Goal: Information Seeking & Learning: Learn about a topic

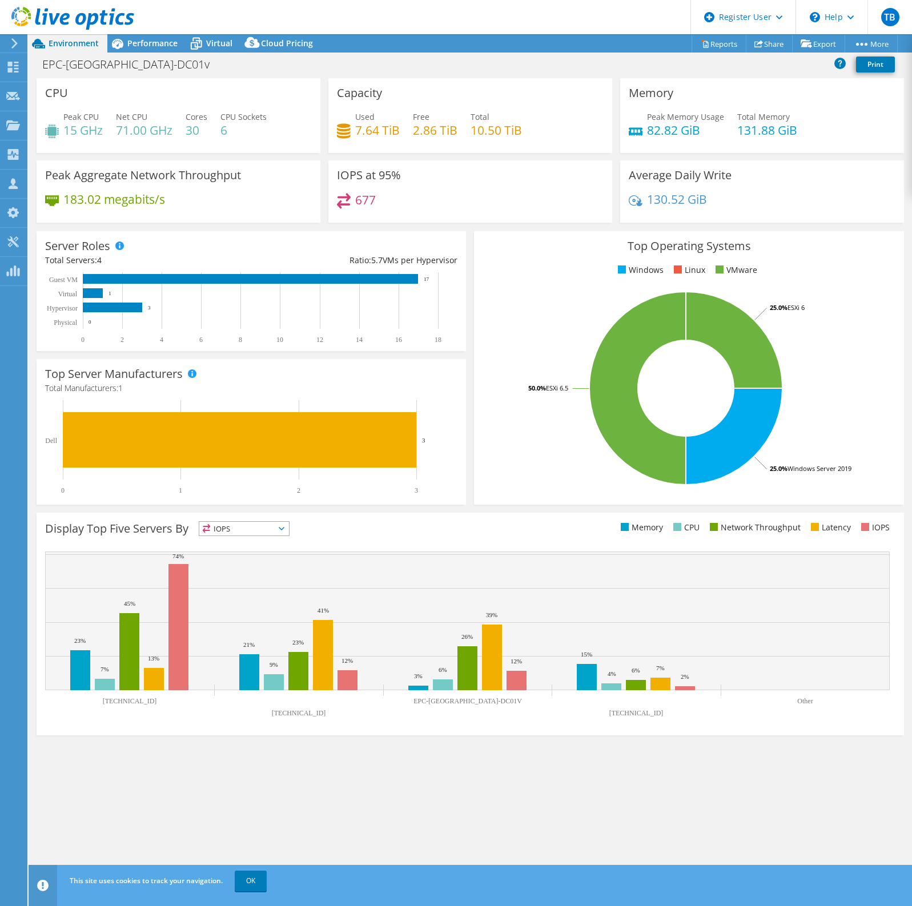
select select "USD"
click at [147, 43] on span "Performance" at bounding box center [152, 43] width 50 height 11
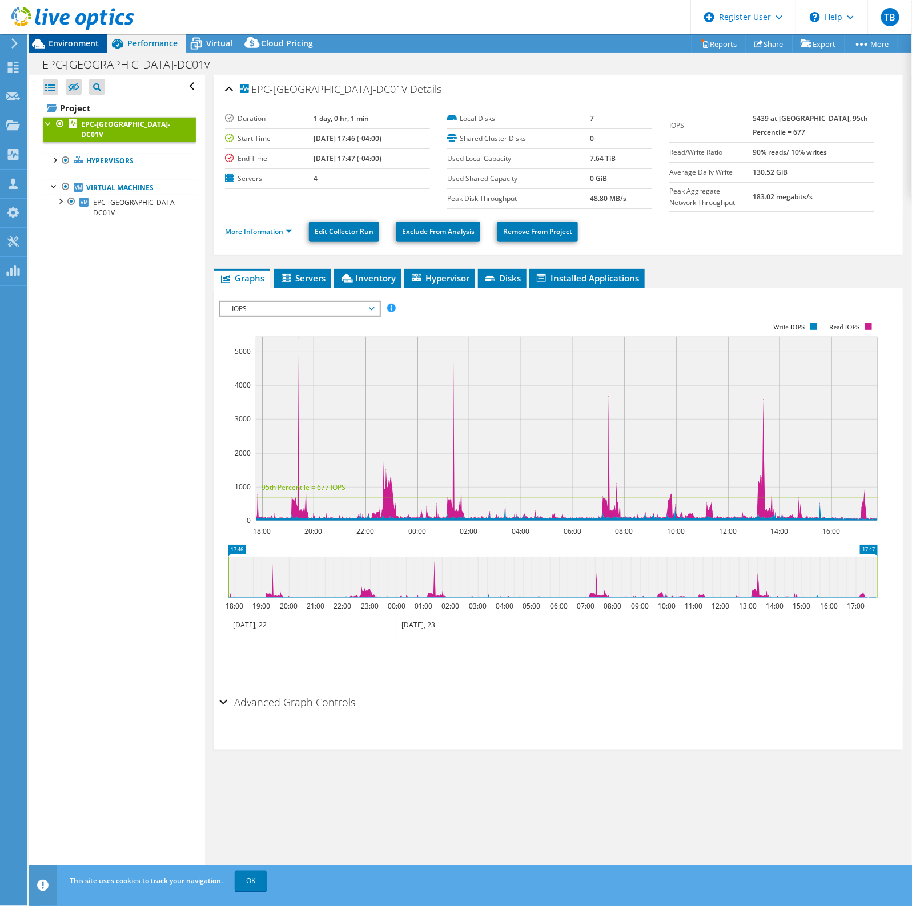
click at [55, 42] on span "Environment" at bounding box center [74, 43] width 50 height 11
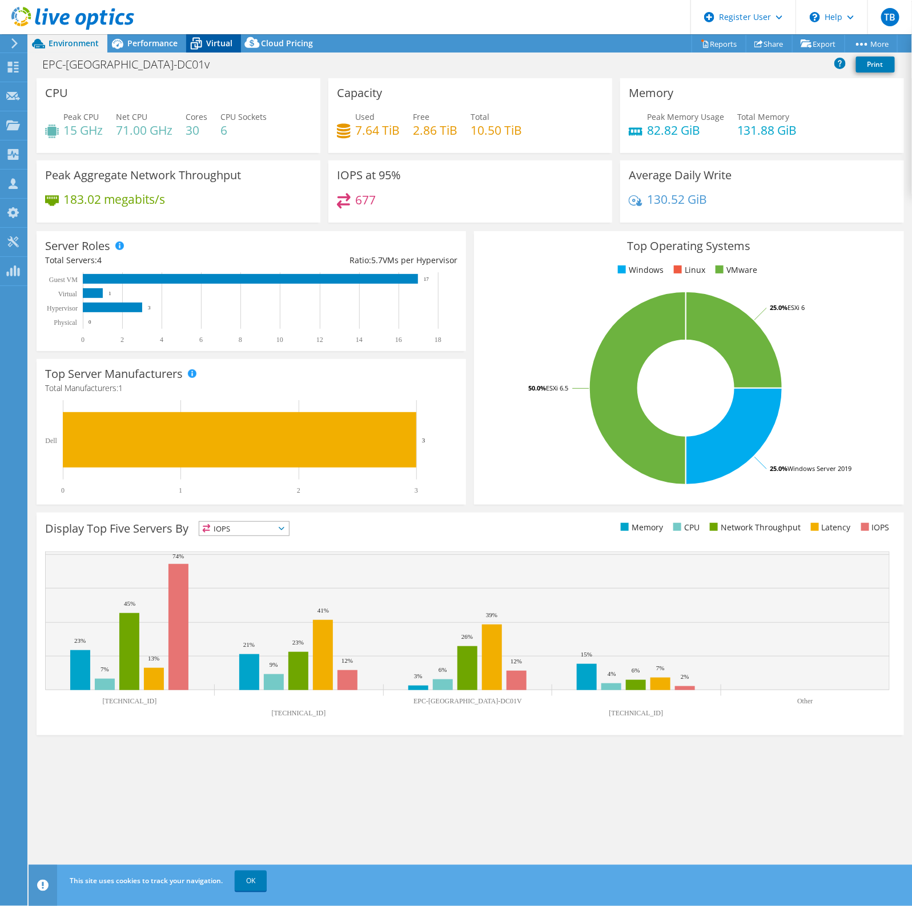
click at [209, 40] on span "Virtual" at bounding box center [219, 43] width 26 height 11
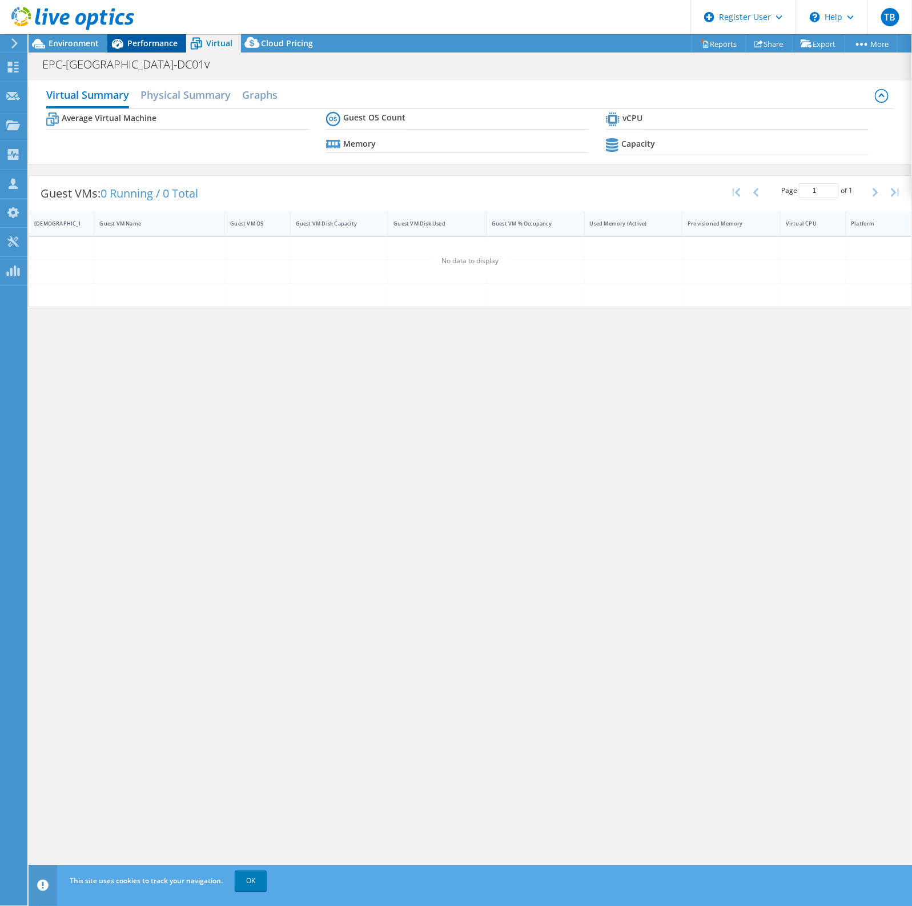
click at [138, 44] on span "Performance" at bounding box center [152, 43] width 50 height 11
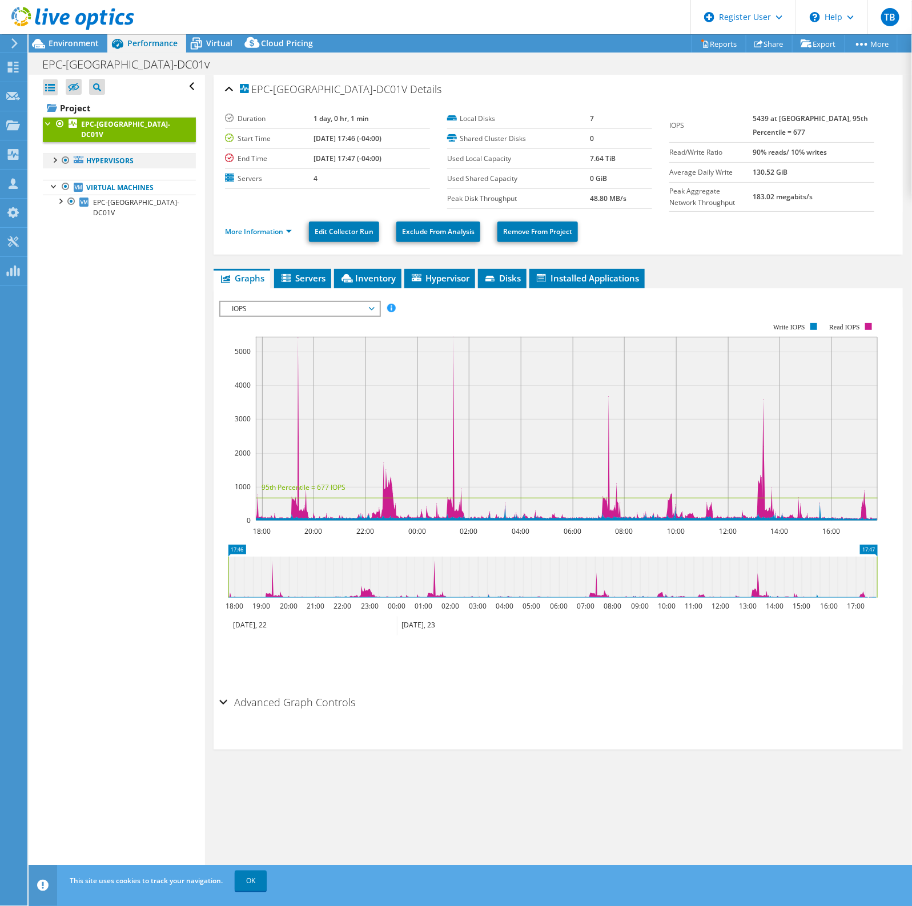
click at [57, 154] on div at bounding box center [54, 159] width 11 height 11
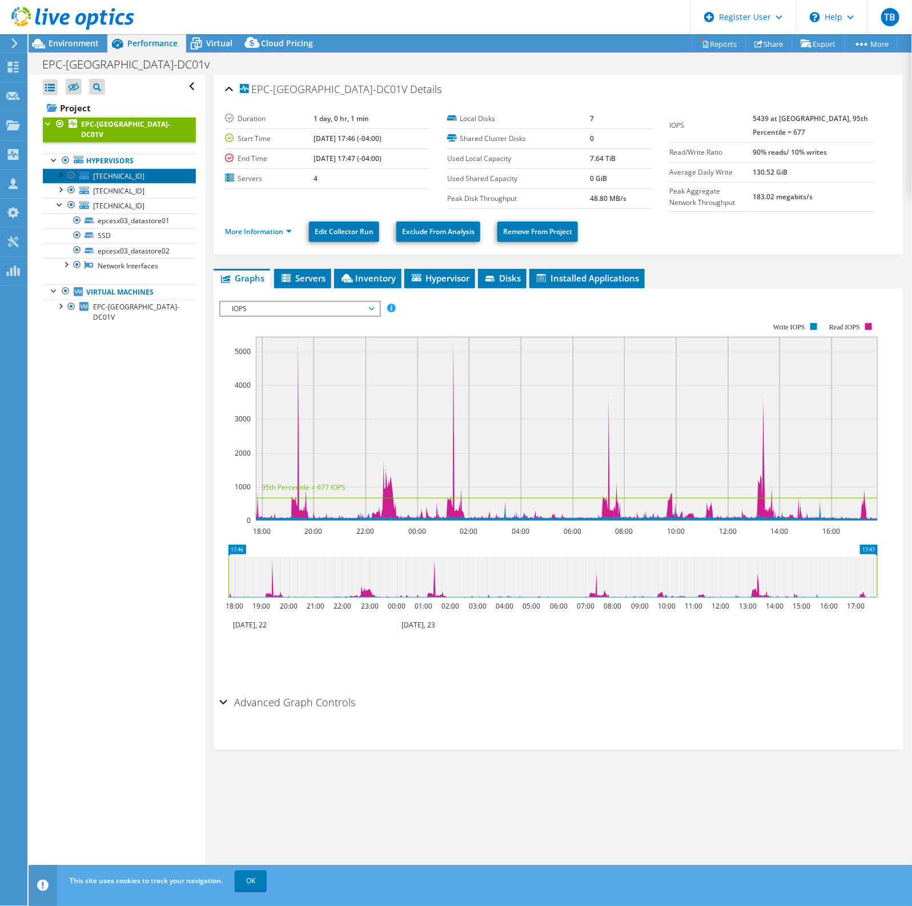
click at [131, 168] on link "[TECHNICAL_ID]" at bounding box center [119, 175] width 153 height 15
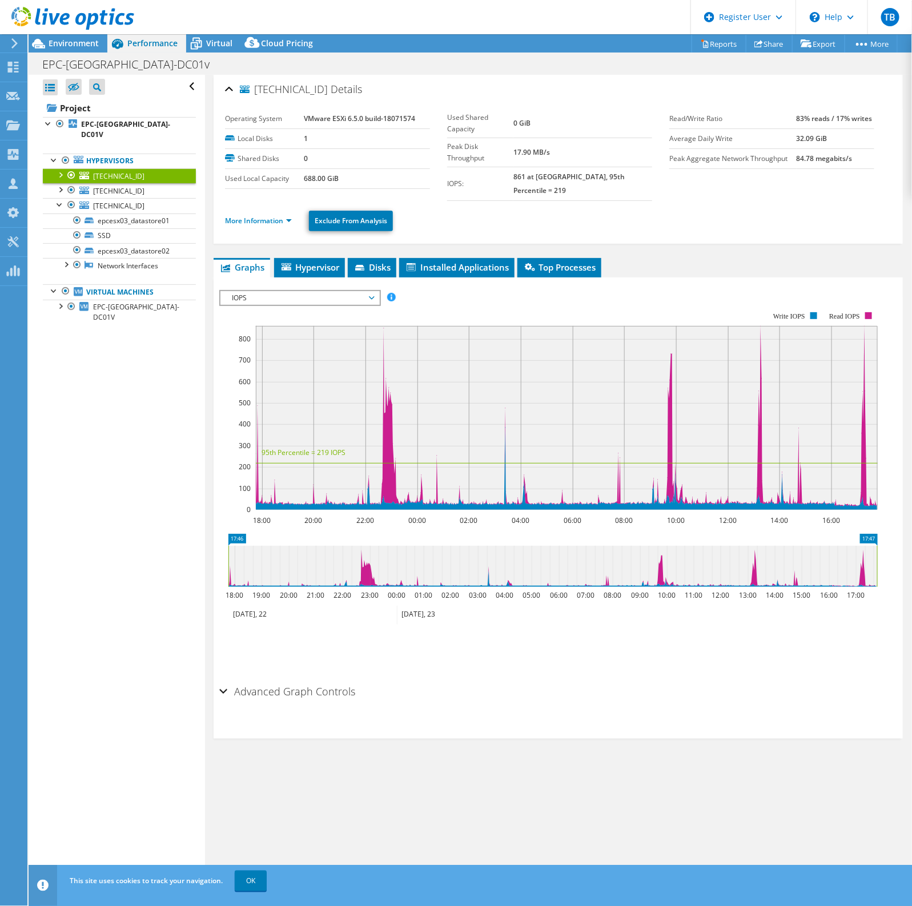
click at [224, 204] on div "[TECHNICAL_ID] Details Operating System VMware ESXi 6.5.0 build-18071574 Local …" at bounding box center [558, 159] width 689 height 169
click at [240, 216] on link "More Information" at bounding box center [258, 221] width 67 height 10
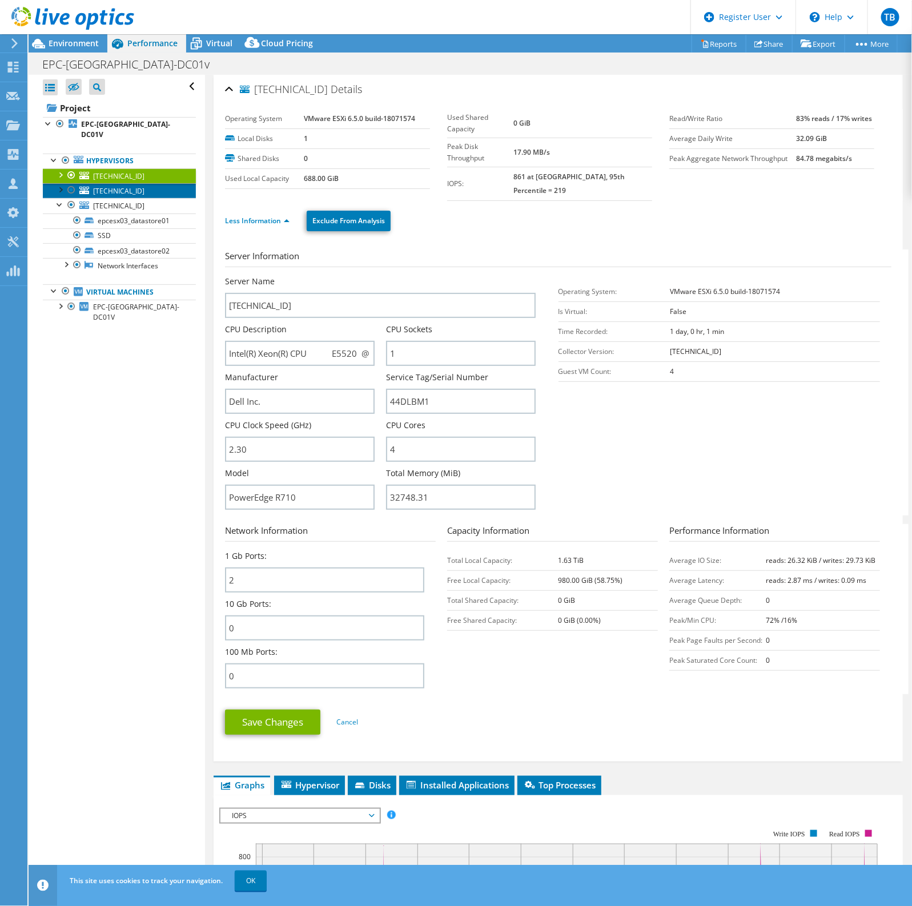
click at [95, 186] on span "[TECHNICAL_ID]" at bounding box center [118, 191] width 51 height 10
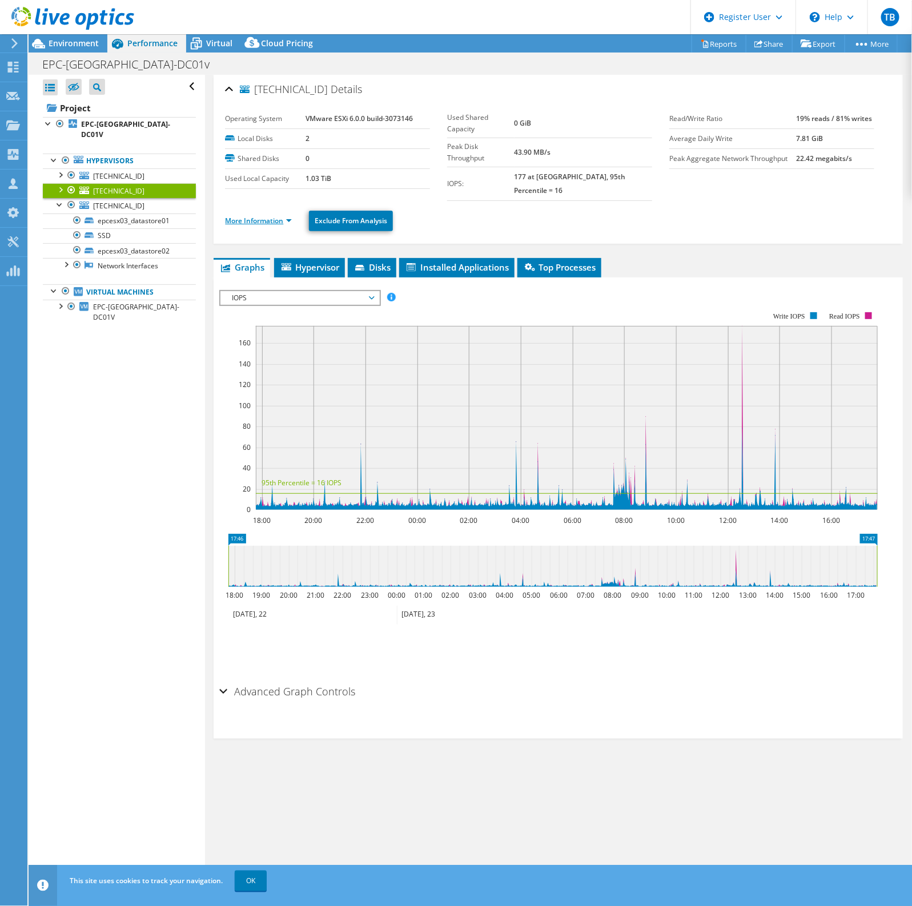
click at [255, 216] on link "More Information" at bounding box center [258, 221] width 67 height 10
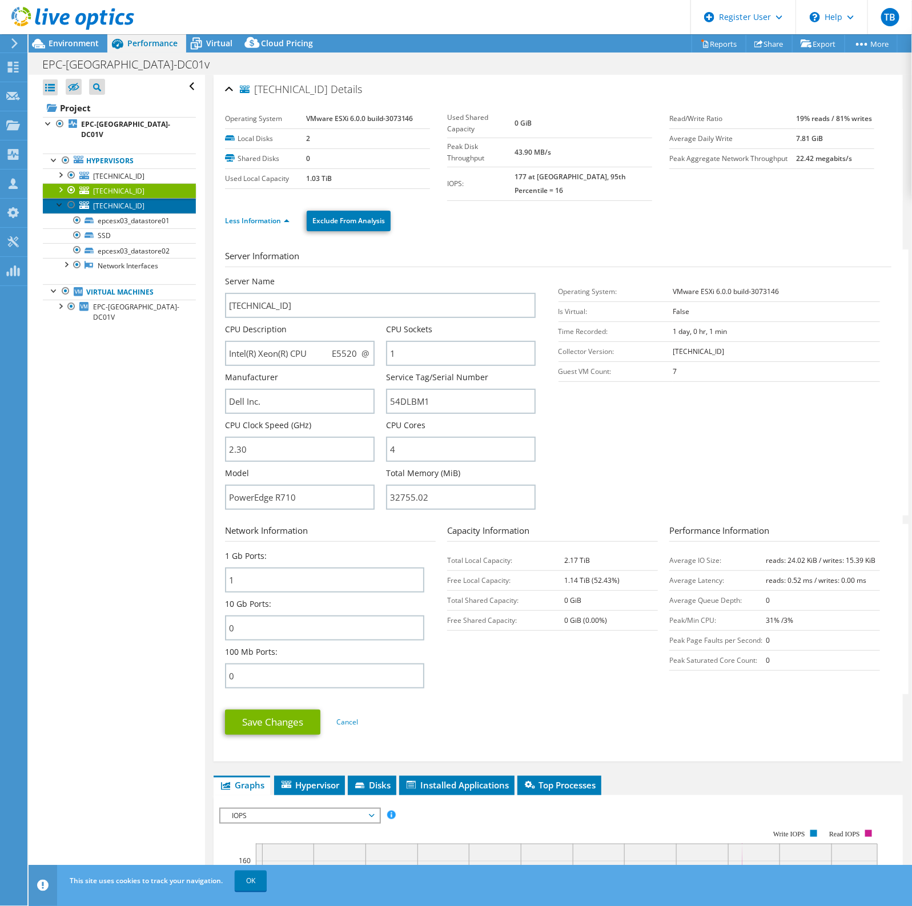
click at [120, 201] on span "[TECHNICAL_ID]" at bounding box center [118, 206] width 51 height 10
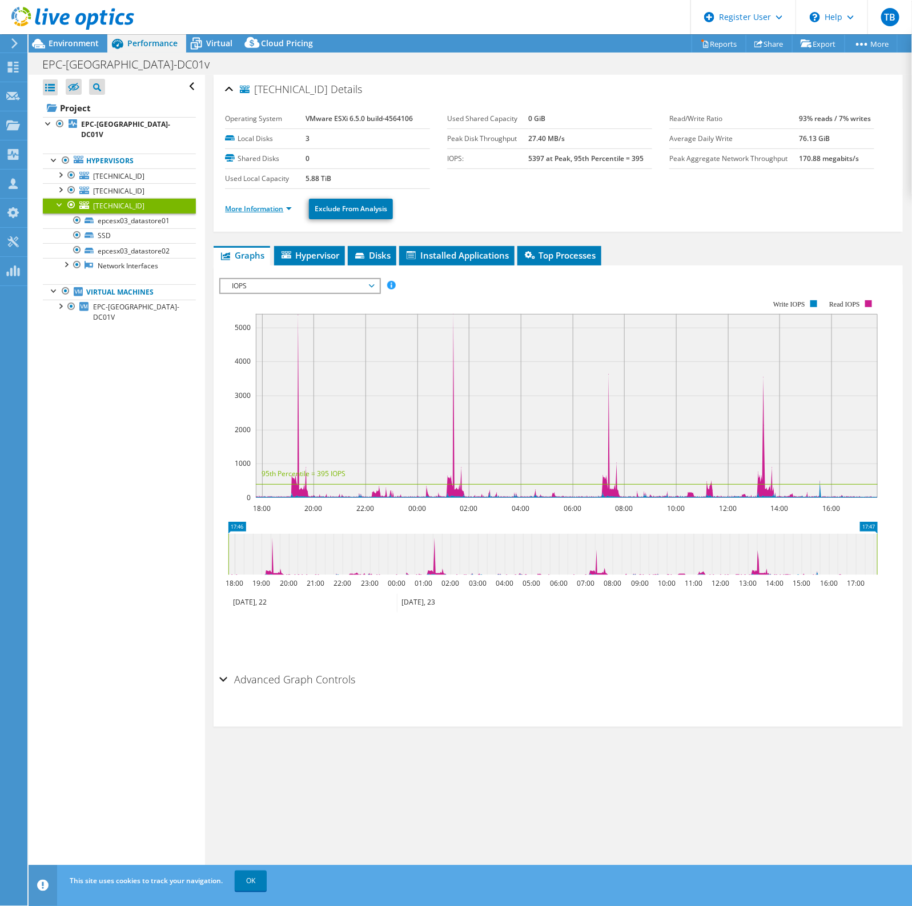
click at [276, 206] on link "More Information" at bounding box center [258, 209] width 67 height 10
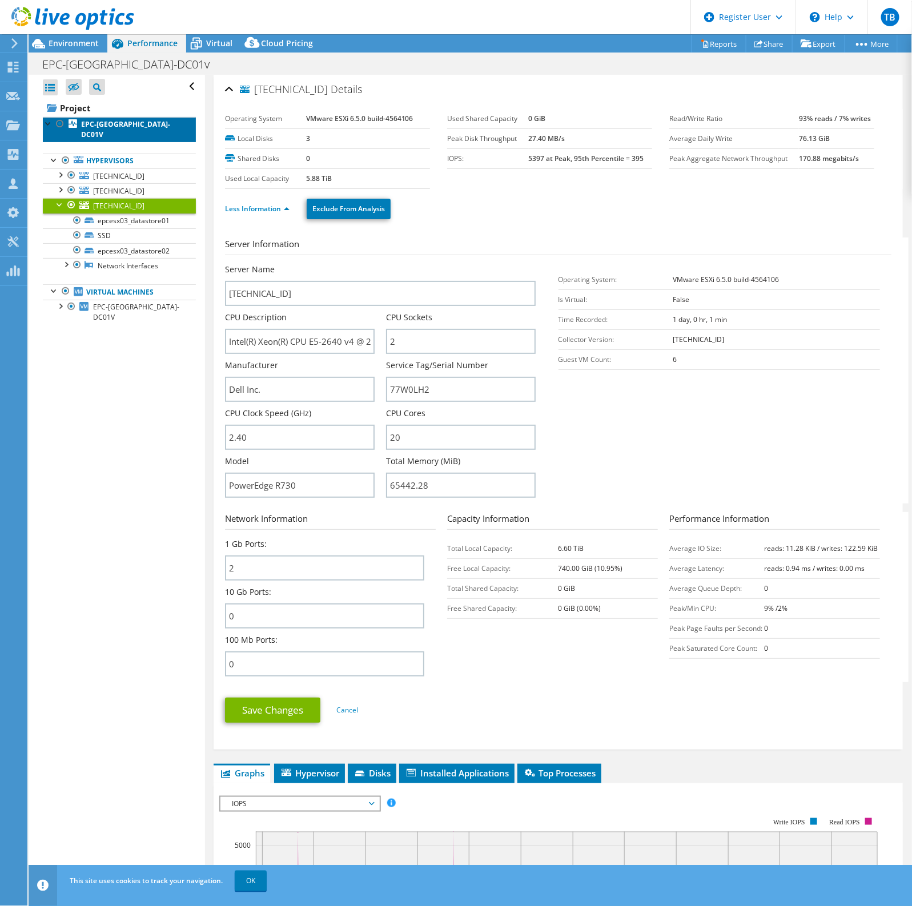
click at [123, 127] on b "EPC-[GEOGRAPHIC_DATA]-DC01V" at bounding box center [125, 129] width 89 height 20
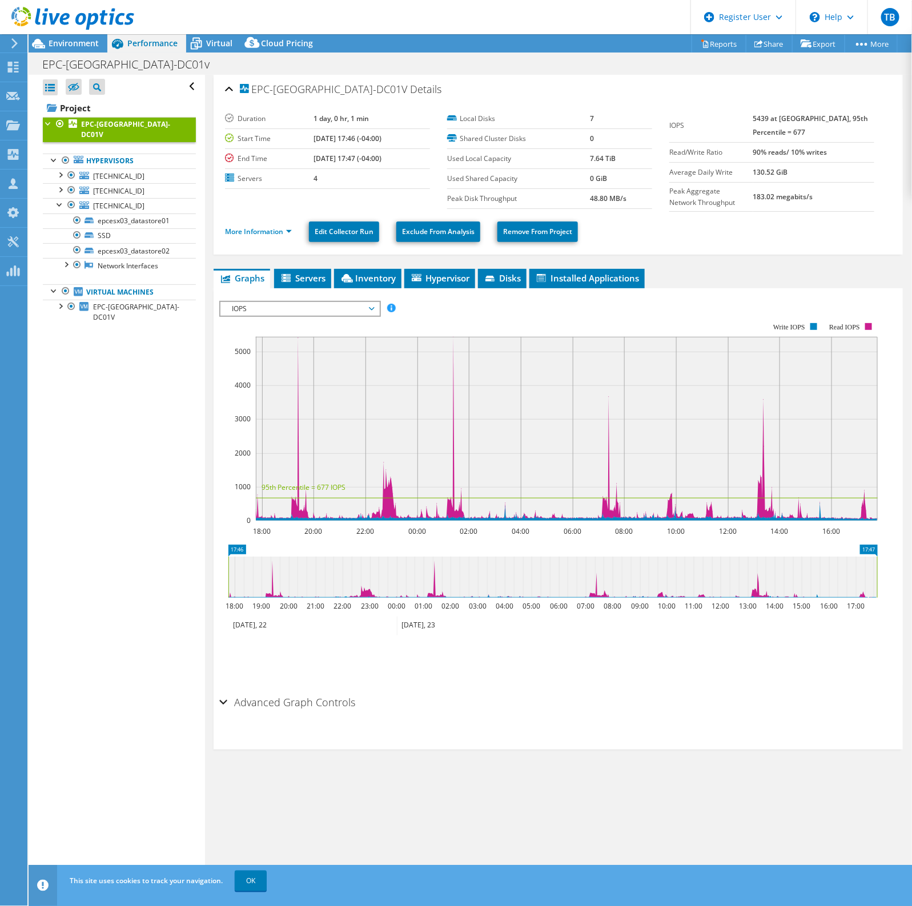
click at [45, 124] on div at bounding box center [48, 122] width 11 height 11
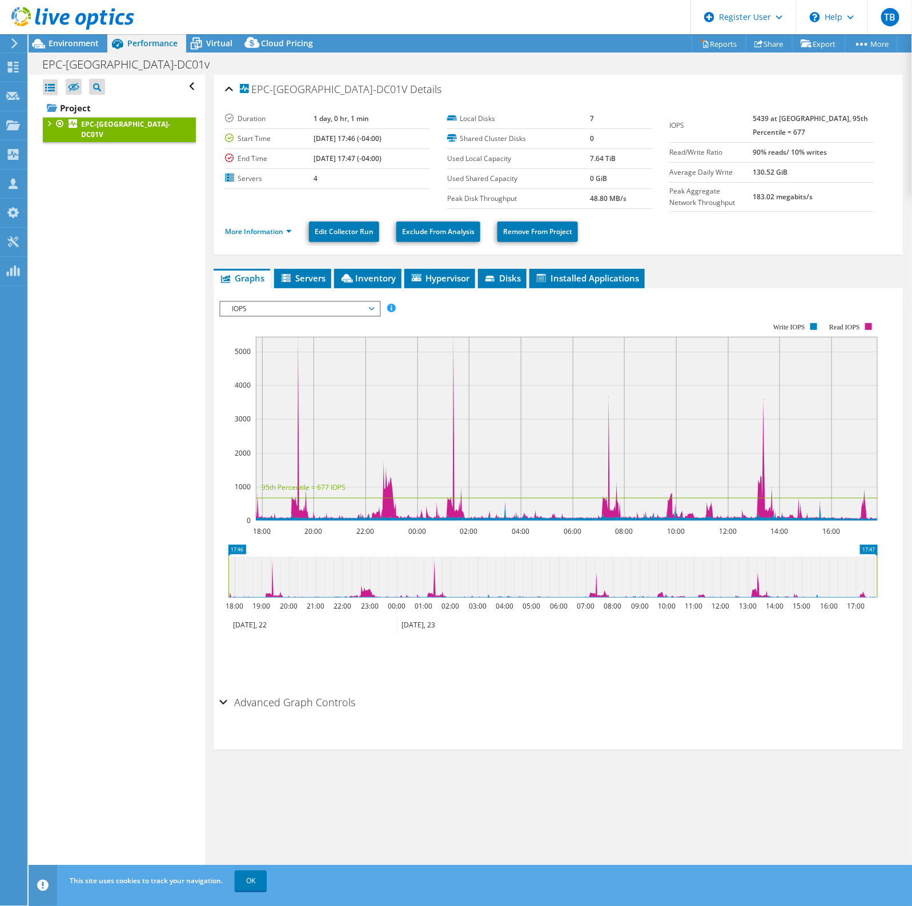
click at [38, 127] on div "Open All Close All Hide Excluded Nodes Project Tree Filter" at bounding box center [117, 479] width 176 height 809
click at [44, 126] on div at bounding box center [48, 122] width 11 height 11
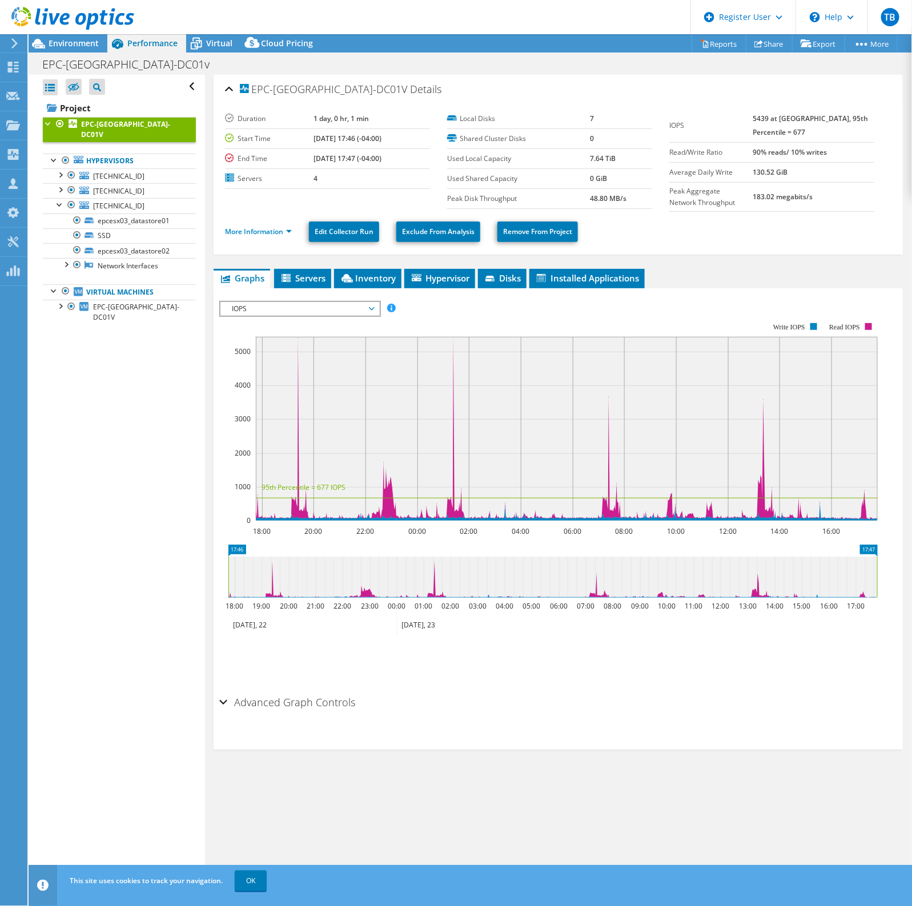
drag, startPoint x: 242, startPoint y: 877, endPoint x: 242, endPoint y: 858, distance: 18.8
click at [242, 877] on link "OK" at bounding box center [251, 881] width 32 height 21
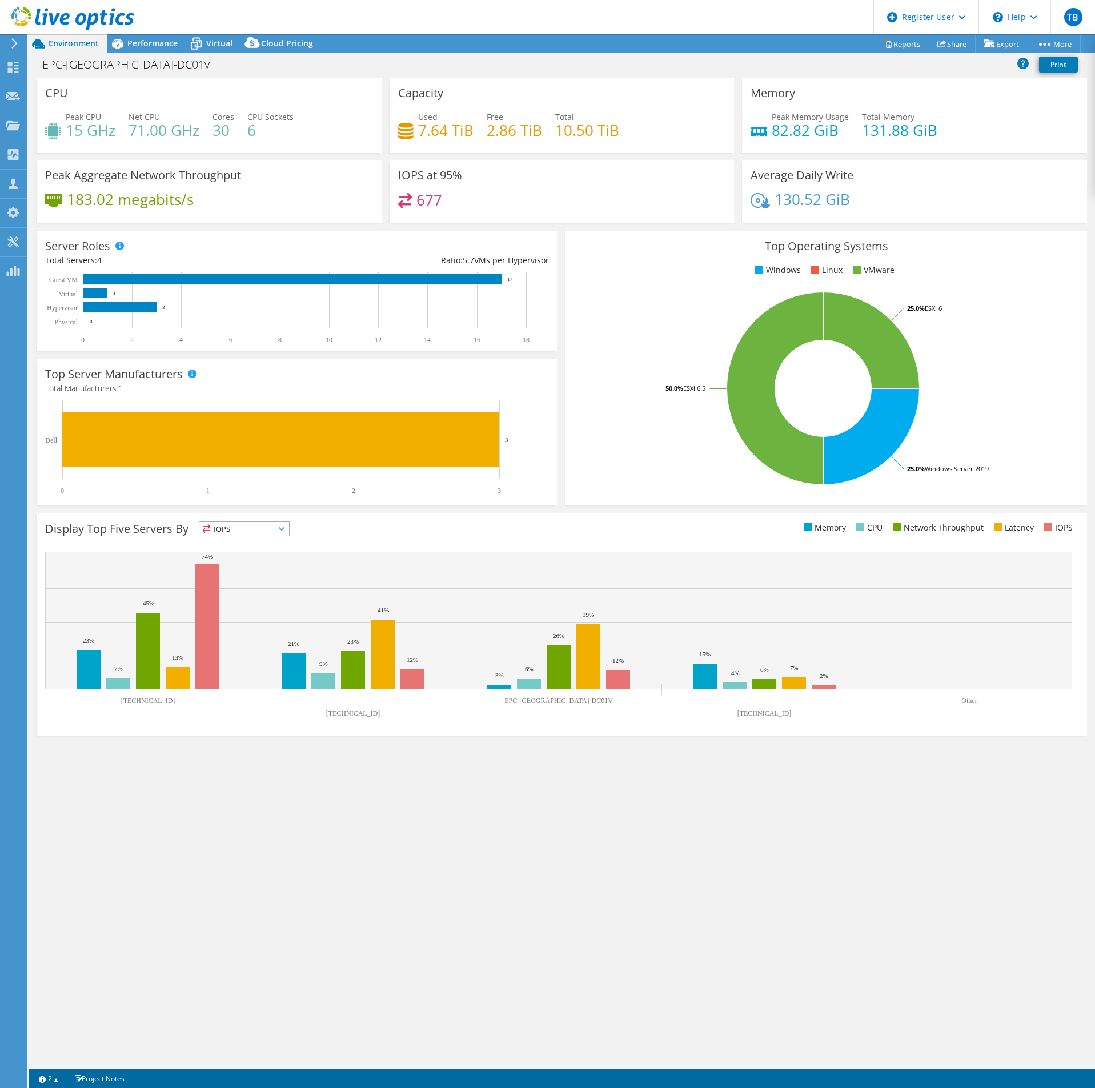
select select "USD"
